Goal: Transaction & Acquisition: Purchase product/service

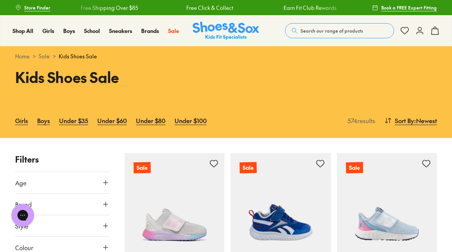
click at [289, 138] on span "Girls (8 years+)" at bounding box center [304, 129] width 30 height 18
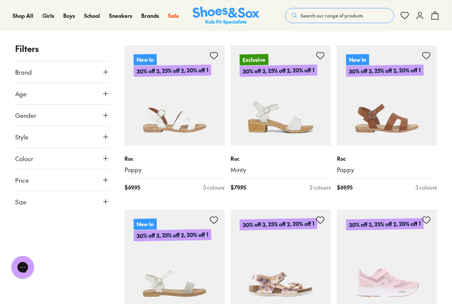
scroll to position [1255, 0]
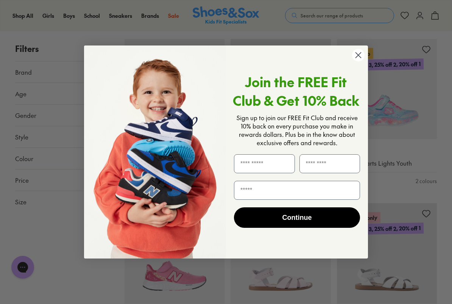
scroll to position [1968, 0]
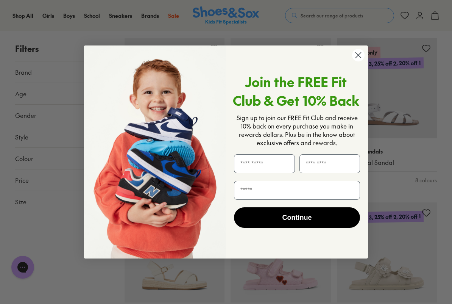
click at [363, 55] on circle "Close dialog" at bounding box center [358, 55] width 13 height 13
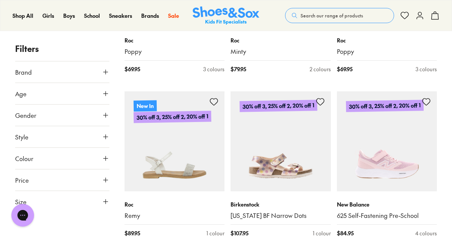
scroll to position [1209, 0]
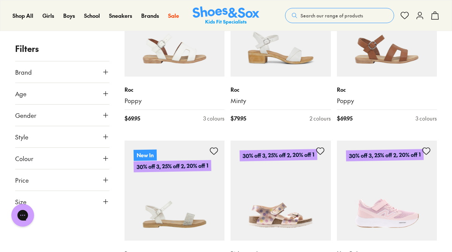
click at [405, 150] on img at bounding box center [387, 191] width 100 height 100
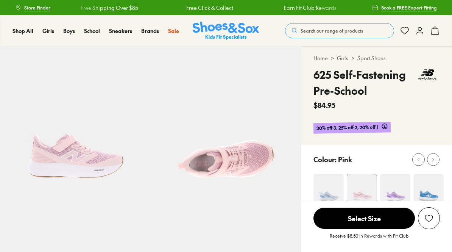
select select "*"
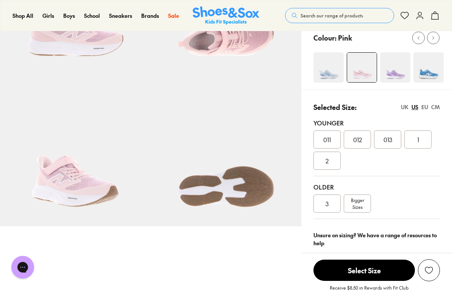
scroll to position [115, 0]
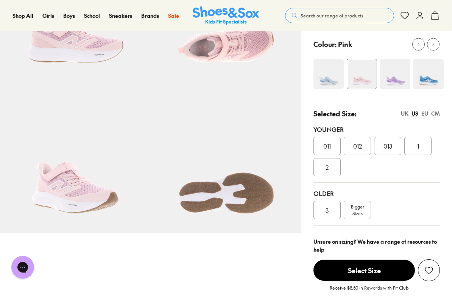
click at [399, 78] on img at bounding box center [395, 74] width 30 height 30
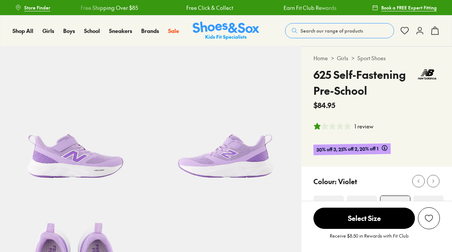
select select "*"
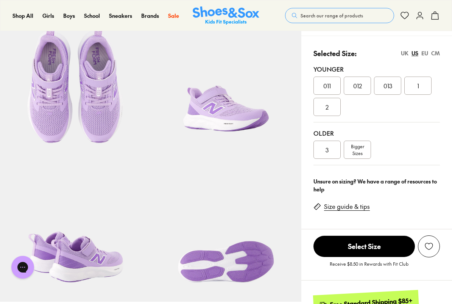
scroll to position [213, 0]
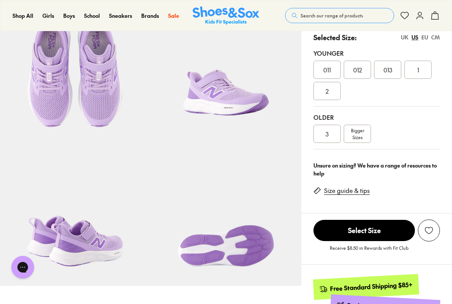
click at [359, 132] on span "Bigger Sizes" at bounding box center [357, 134] width 13 height 14
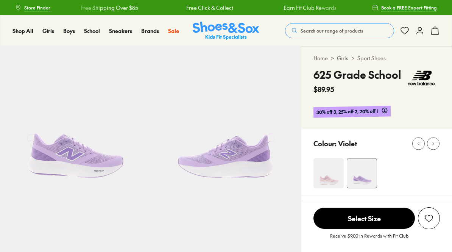
select select "*"
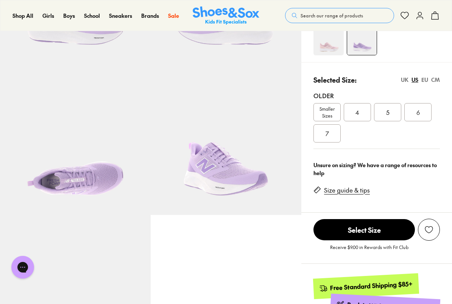
scroll to position [206, 0]
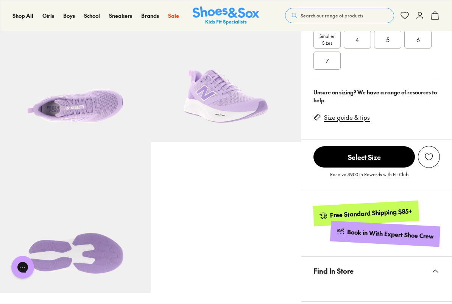
click at [299, 197] on div at bounding box center [151, 66] width 302 height 452
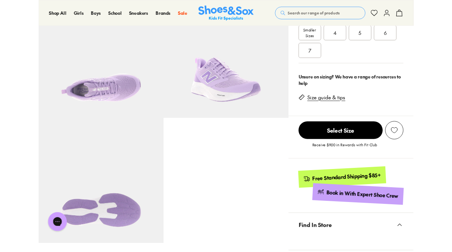
scroll to position [227, 0]
